Goal: Information Seeking & Learning: Learn about a topic

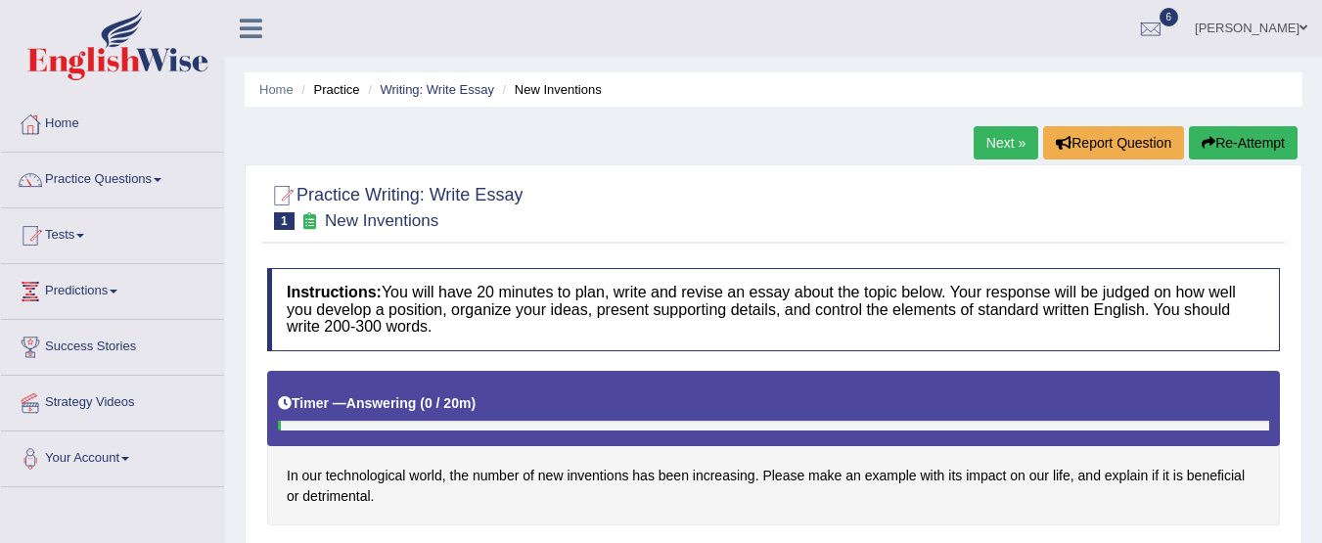
click at [594, 317] on h4 "Instructions: You will have 20 minutes to plan, write and revise an essay about…" at bounding box center [773, 309] width 1013 height 83
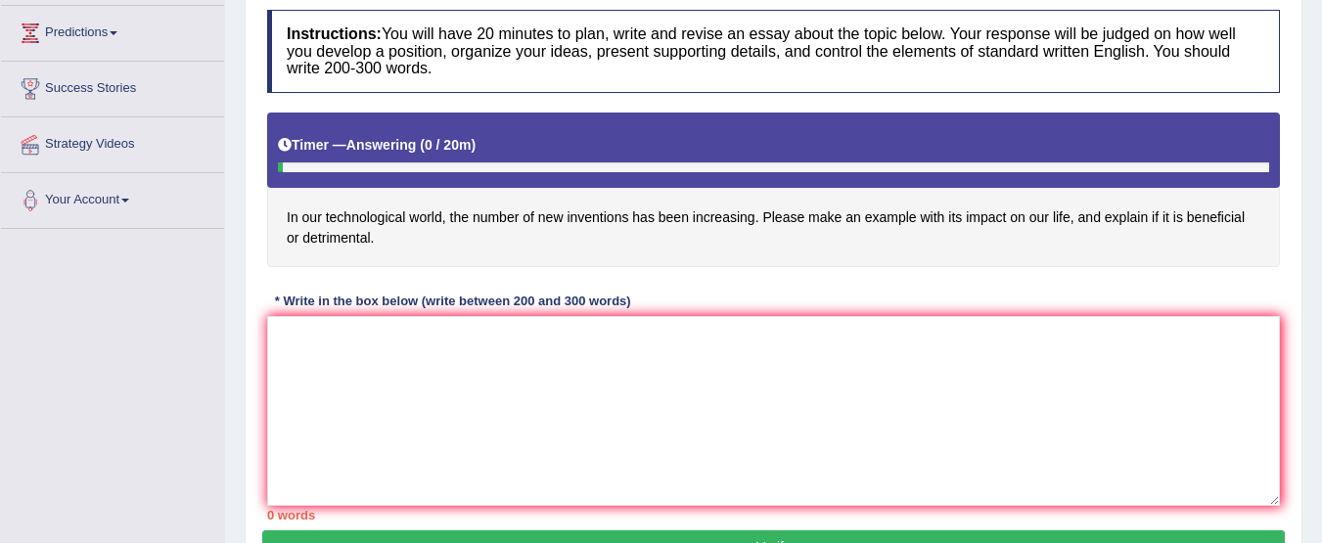
scroll to position [262, 0]
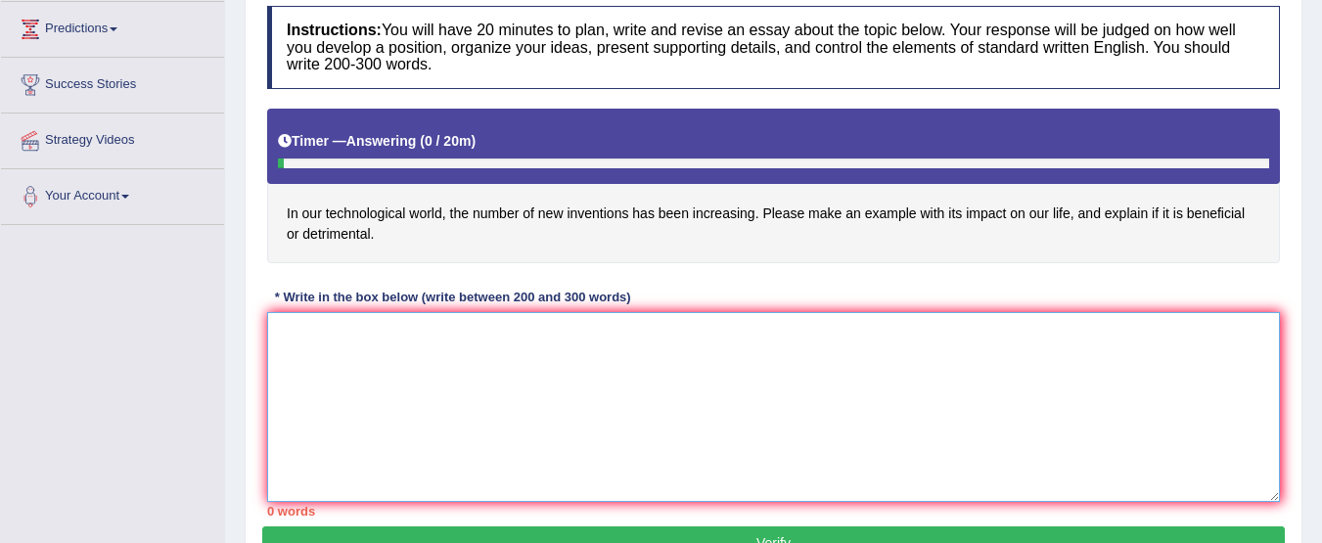
click at [400, 336] on textarea at bounding box center [773, 407] width 1013 height 190
type textarea "t"
type textarea "I"
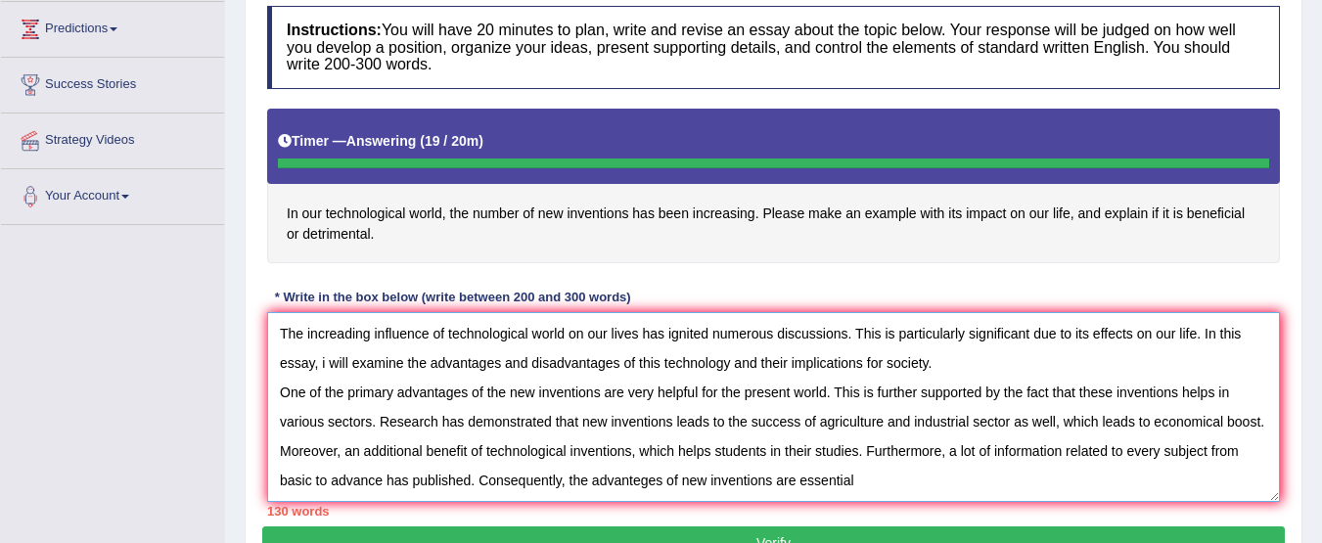
type textarea "The increading influence of technological world on our lives has ignited numero…"
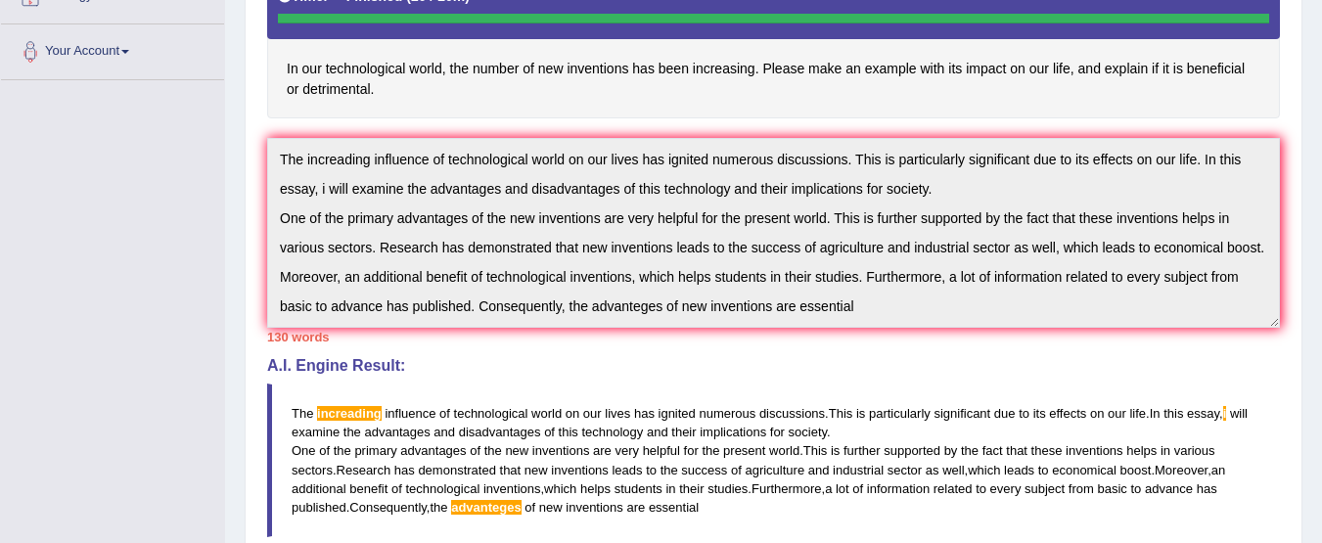
scroll to position [0, 0]
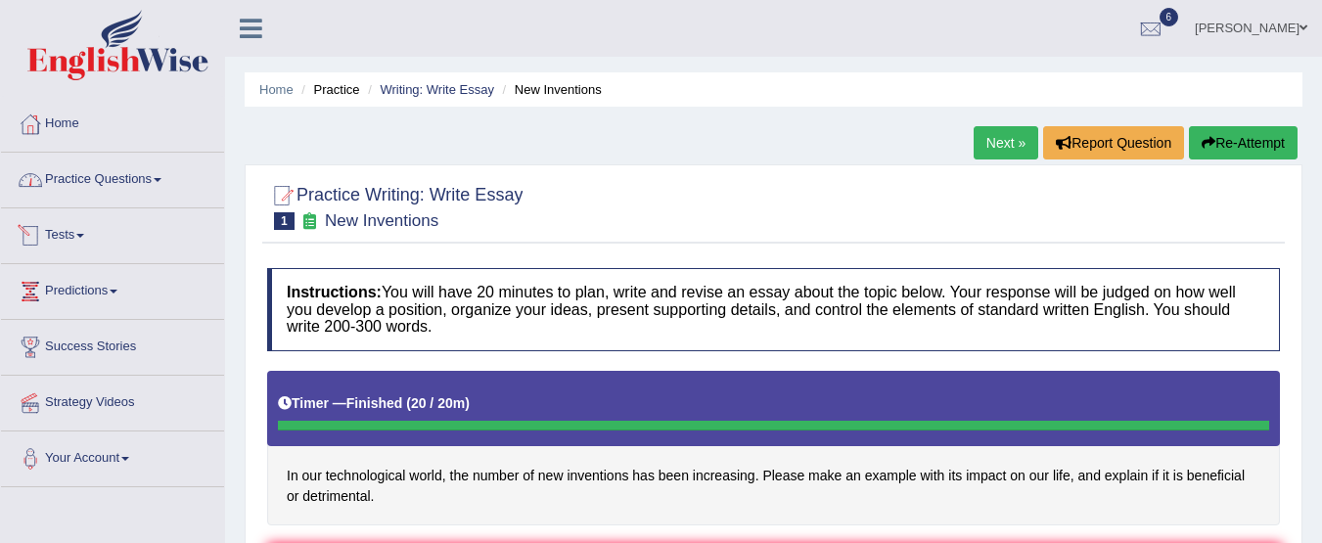
click at [82, 232] on link "Tests" at bounding box center [112, 232] width 223 height 49
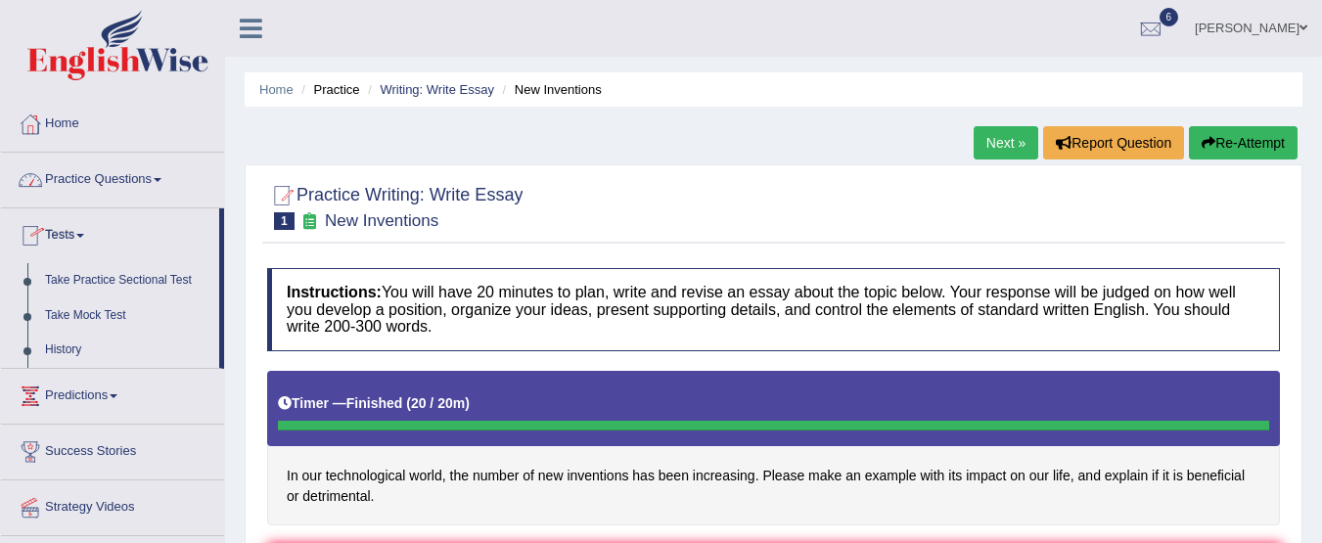
click at [119, 182] on link "Practice Questions" at bounding box center [112, 177] width 223 height 49
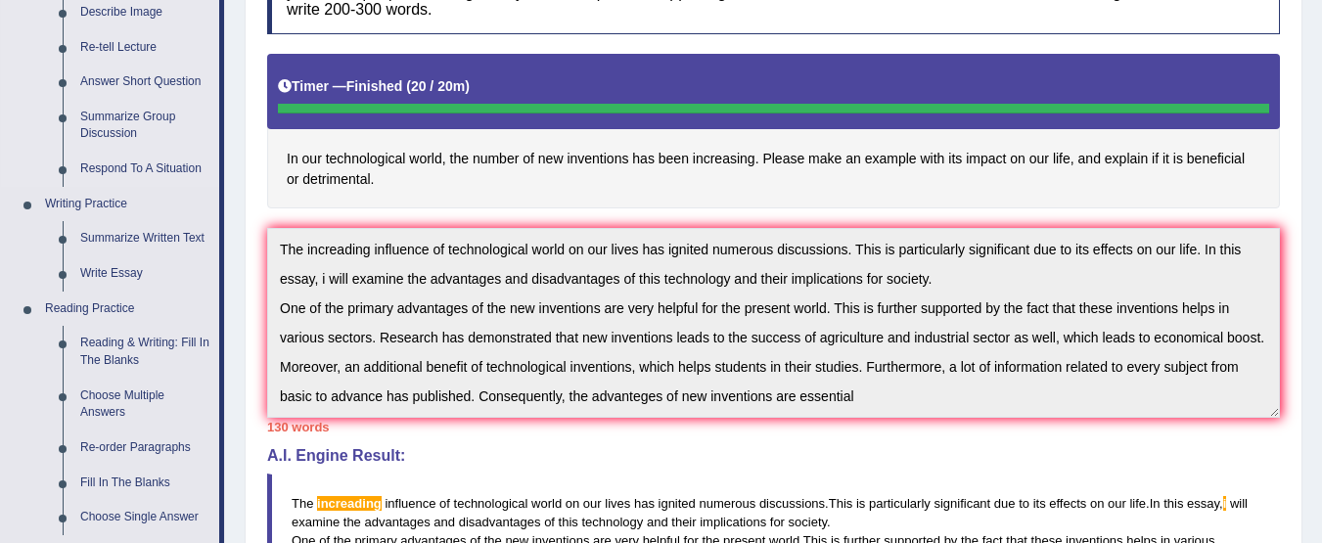
scroll to position [319, 0]
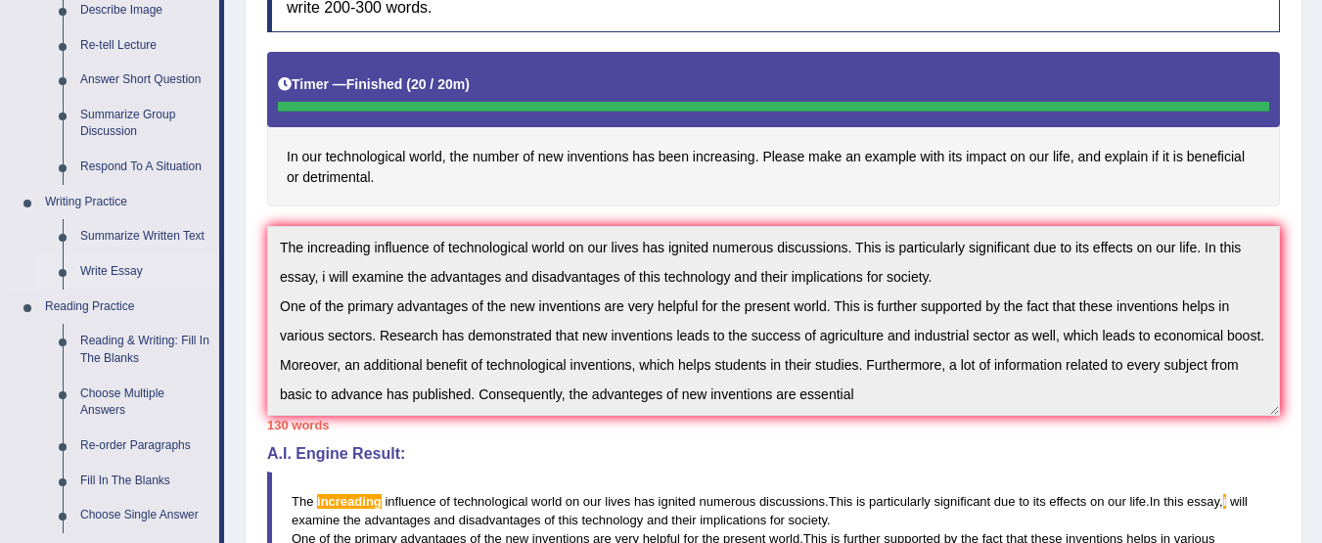
click at [106, 267] on link "Write Essay" at bounding box center [145, 272] width 148 height 35
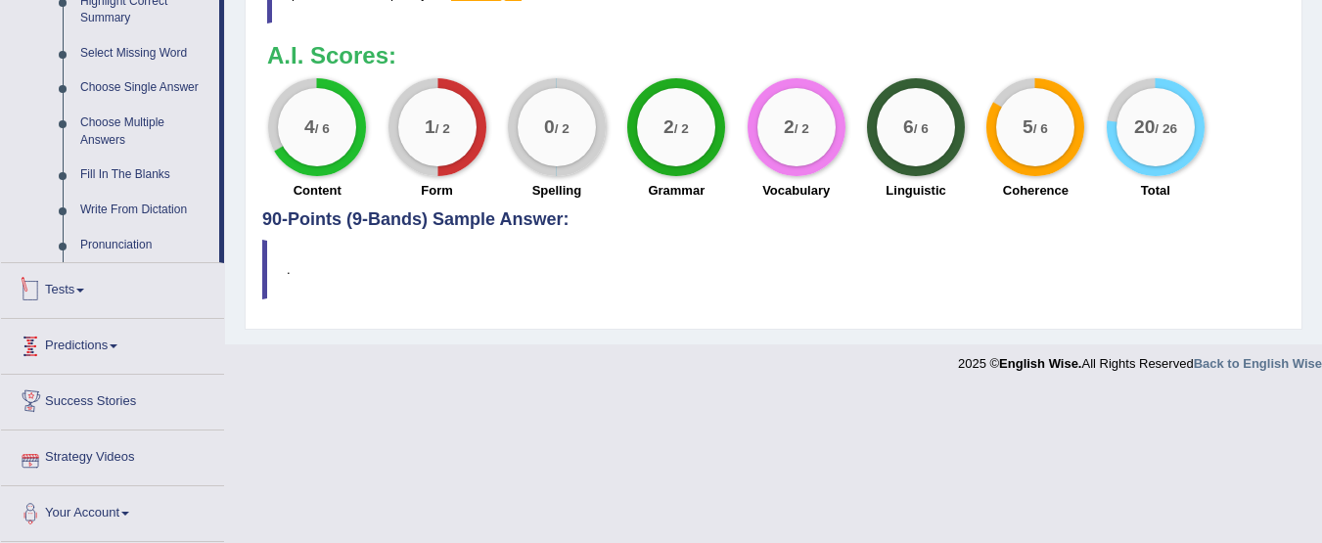
scroll to position [954, 0]
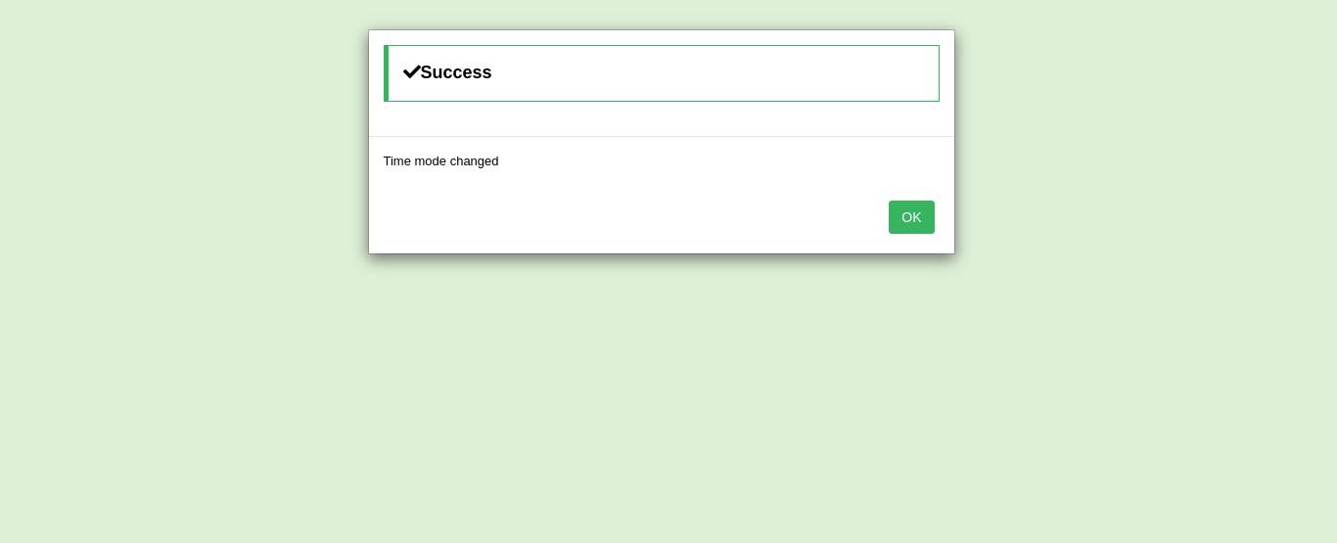
click at [929, 212] on button "OK" at bounding box center [911, 217] width 45 height 33
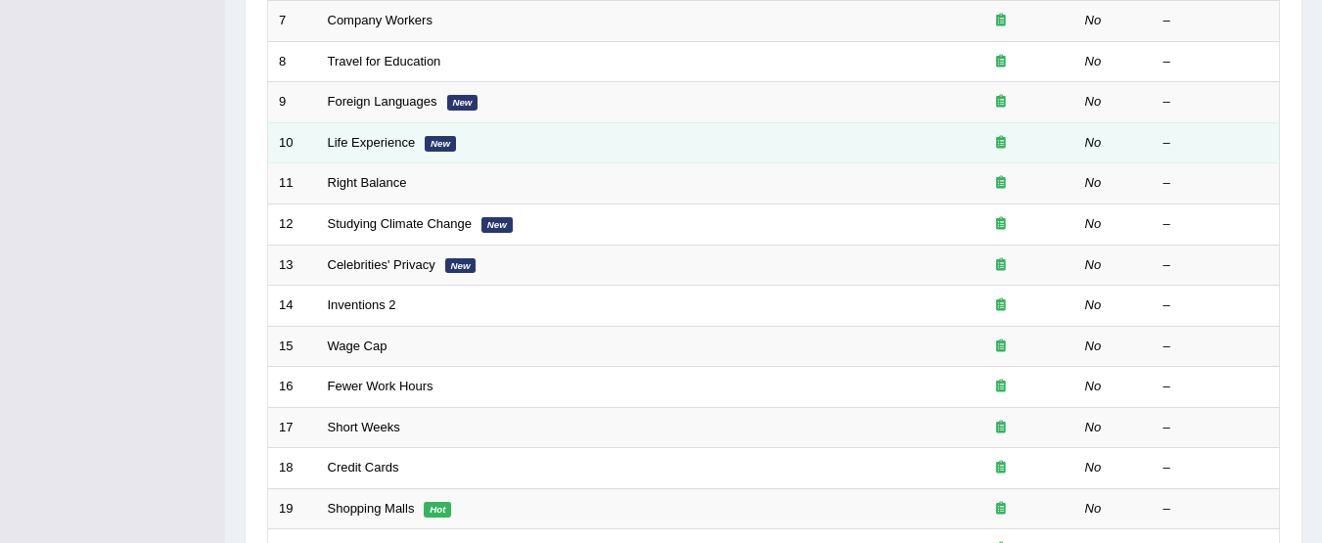
scroll to position [555, 0]
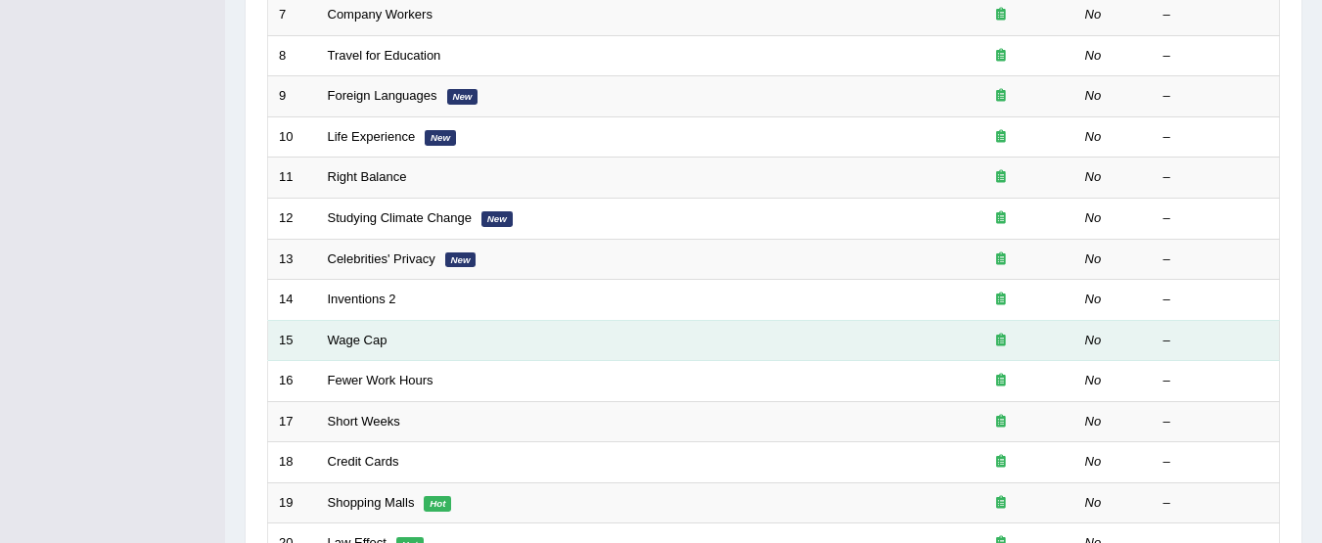
click at [363, 329] on td "Wage Cap" at bounding box center [622, 340] width 611 height 41
click at [367, 353] on td "Wage Cap" at bounding box center [622, 340] width 611 height 41
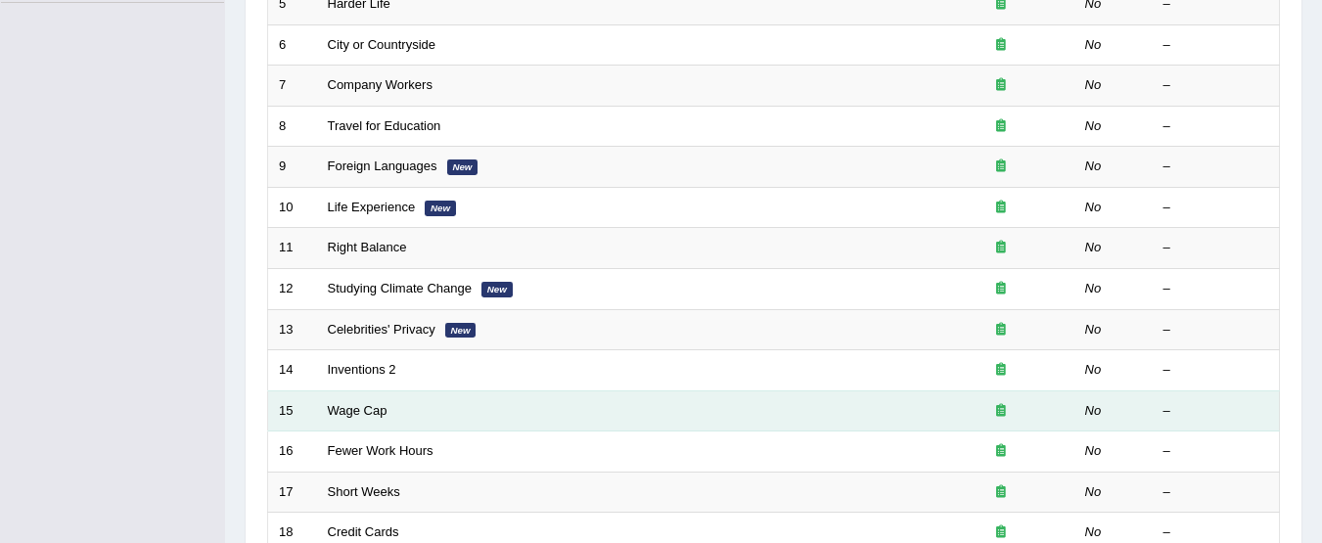
scroll to position [484, 0]
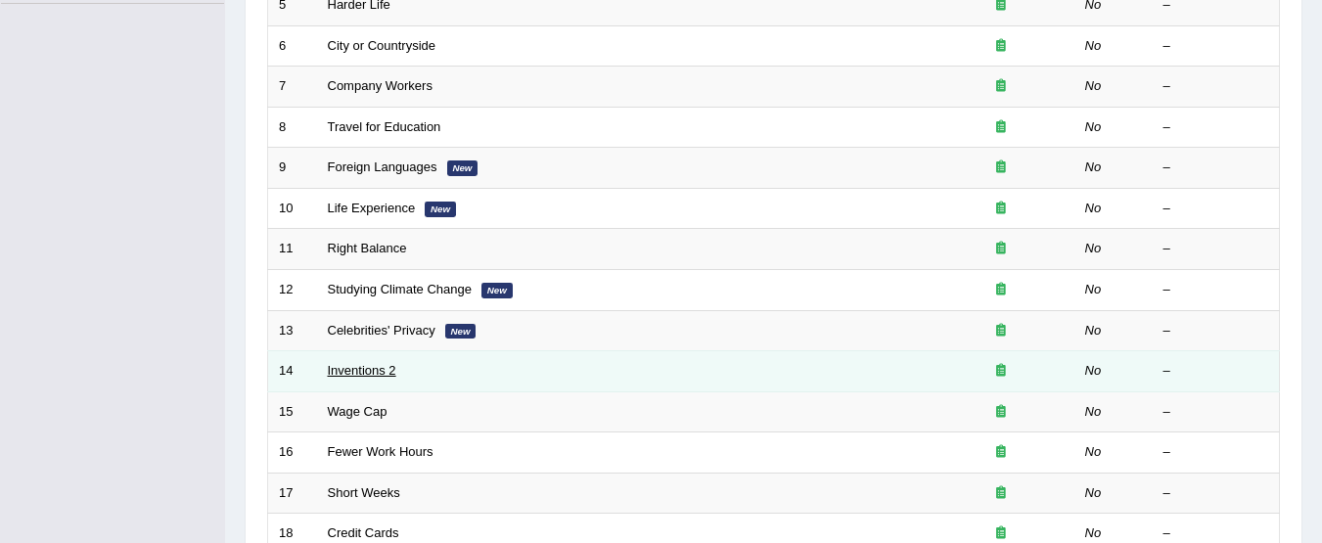
click at [371, 373] on link "Inventions 2" at bounding box center [362, 370] width 69 height 15
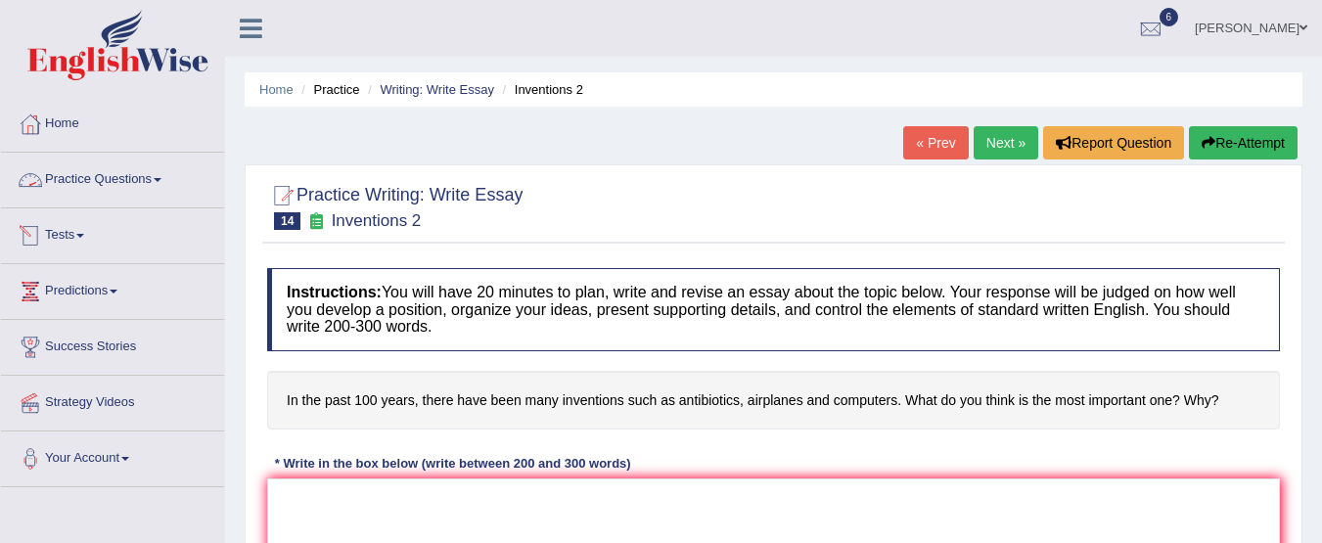
click at [84, 236] on span at bounding box center [80, 236] width 8 height 4
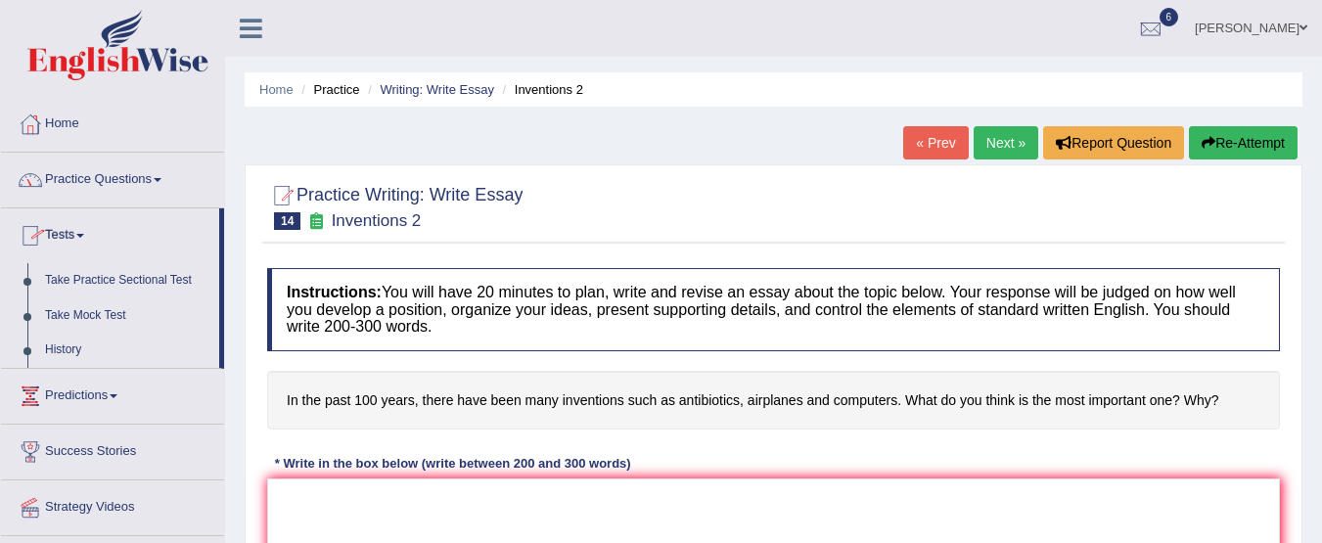
click at [114, 174] on link "Practice Questions" at bounding box center [112, 177] width 223 height 49
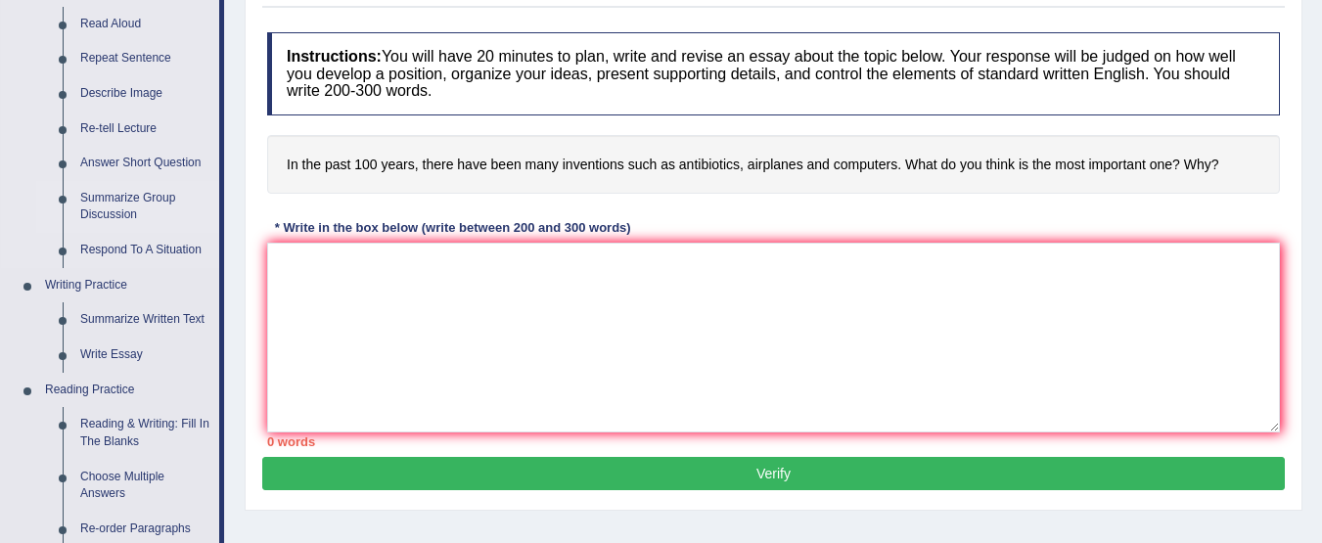
scroll to position [238, 0]
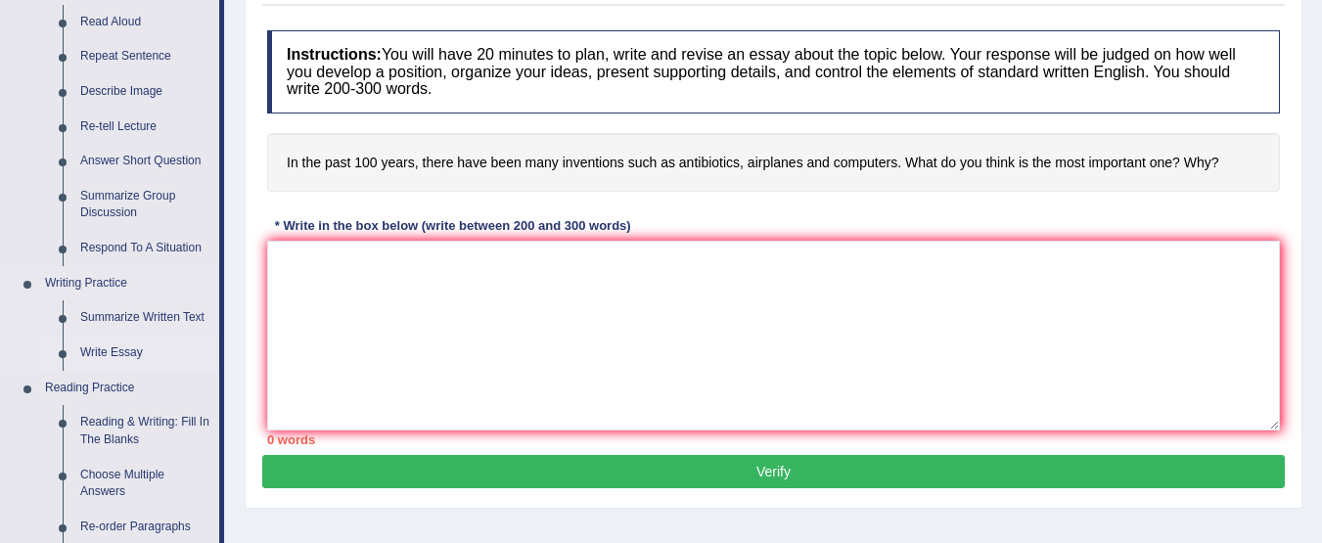
click at [115, 347] on link "Write Essay" at bounding box center [145, 353] width 148 height 35
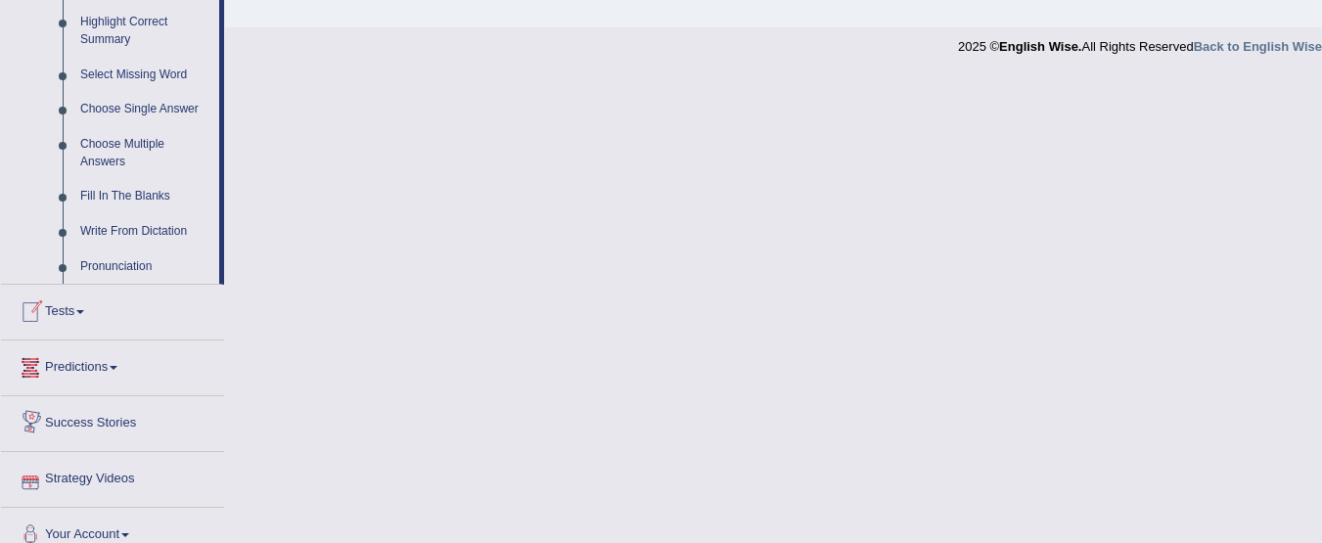
scroll to position [991, 0]
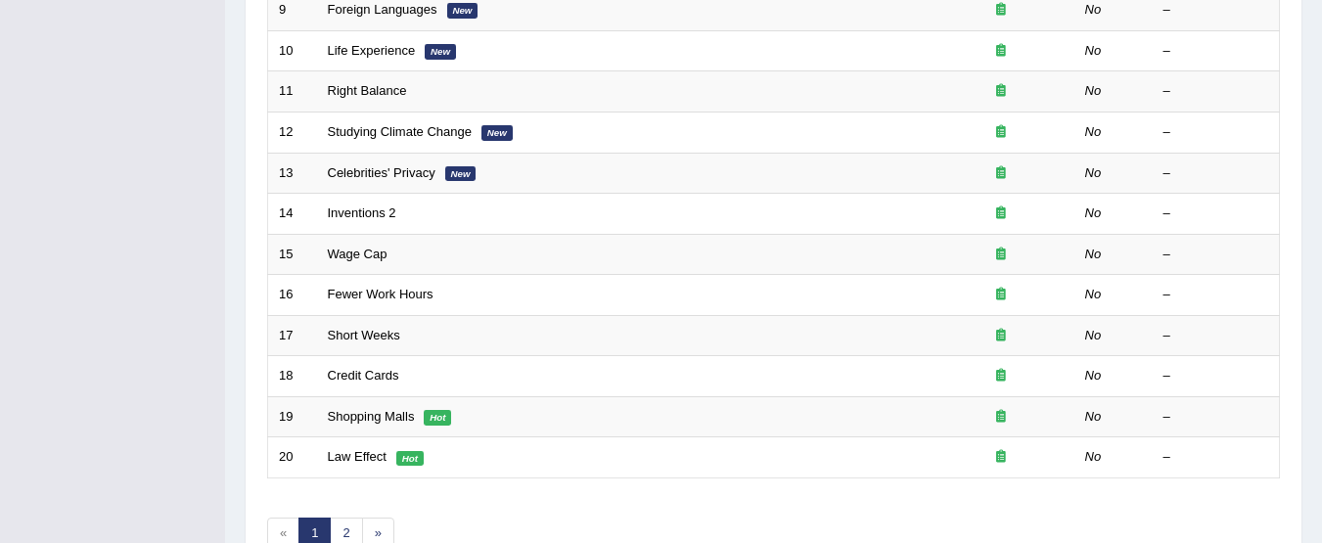
scroll to position [640, 0]
click at [356, 526] on link "2" at bounding box center [346, 535] width 32 height 32
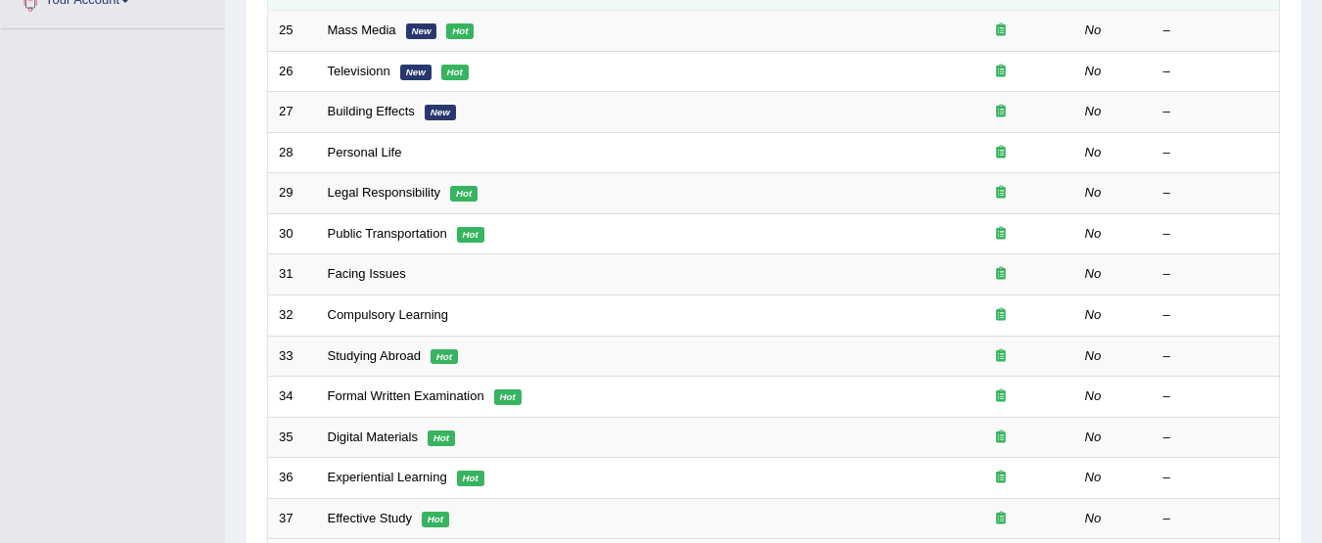
scroll to position [753, 0]
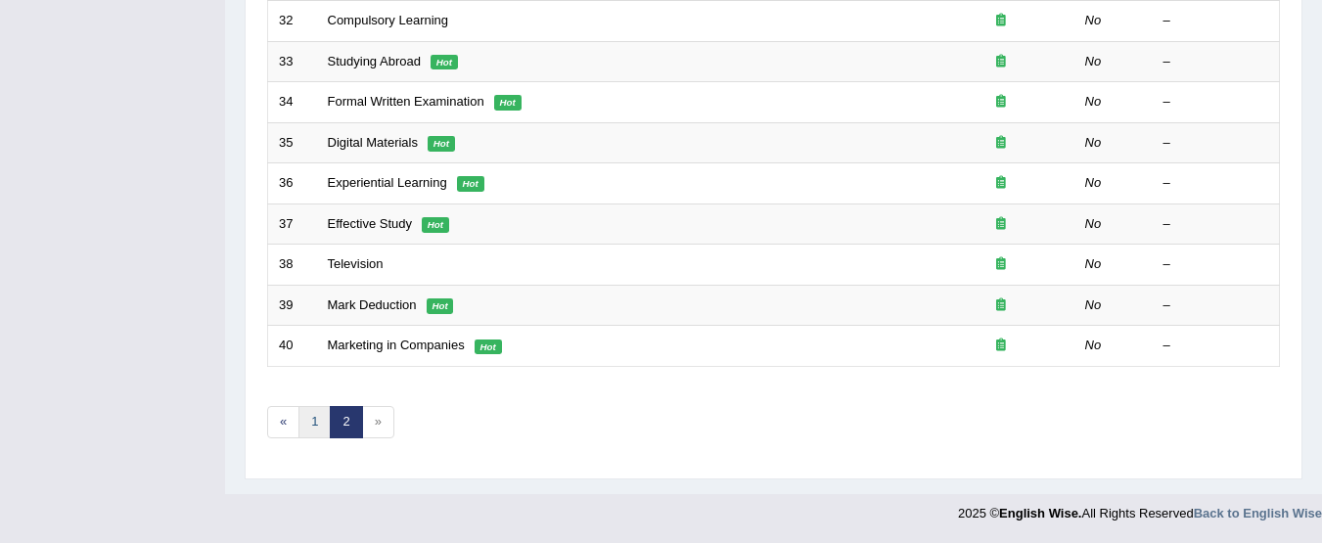
click at [312, 423] on link "1" at bounding box center [315, 422] width 32 height 32
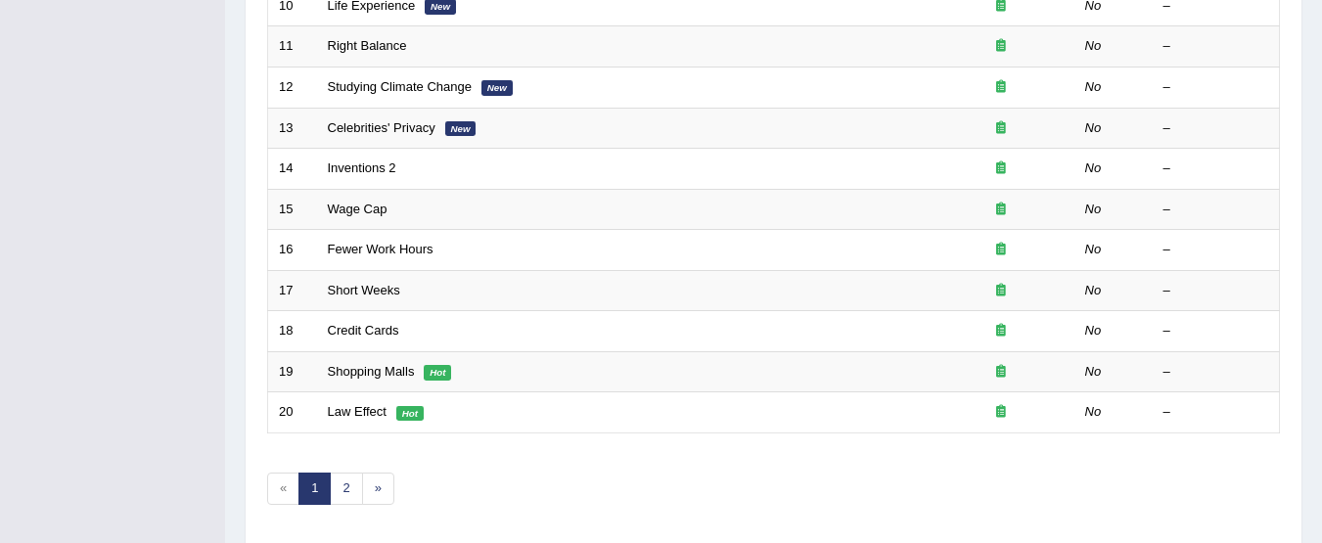
scroll to position [687, 0]
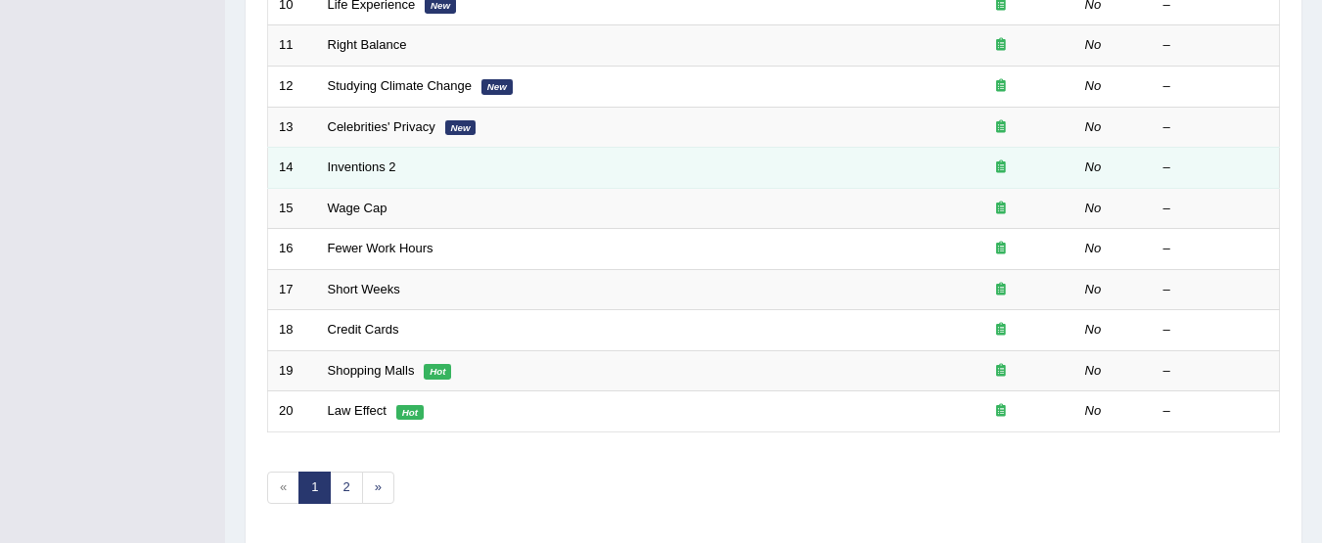
click at [398, 164] on td "Inventions 2" at bounding box center [622, 168] width 611 height 41
click at [369, 166] on link "Inventions 2" at bounding box center [362, 167] width 69 height 15
